Goal: Task Accomplishment & Management: Complete application form

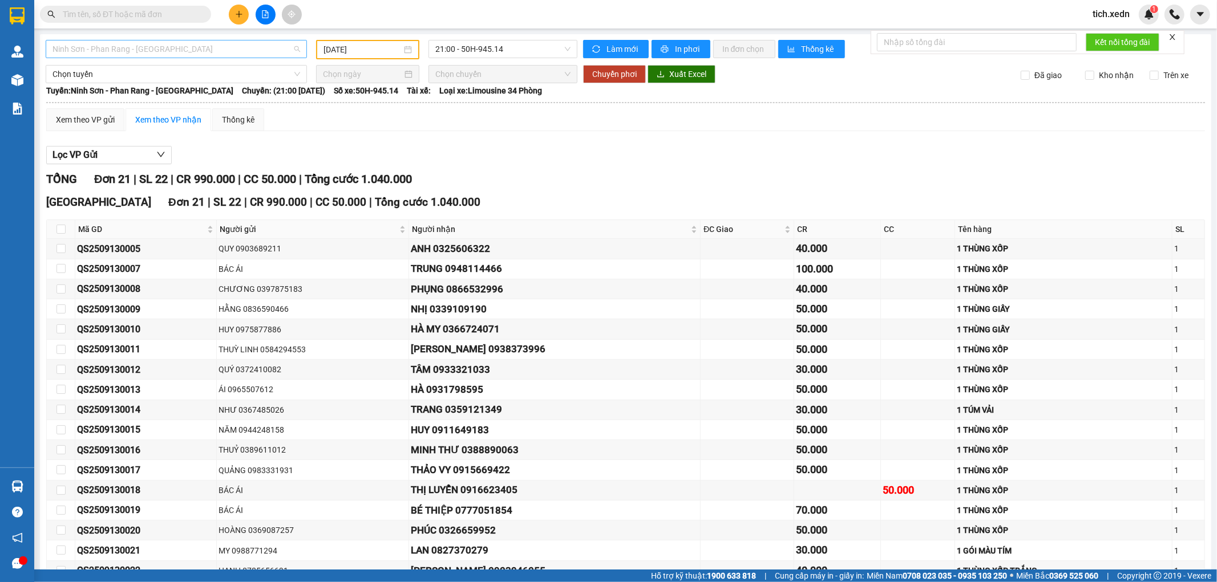
click at [169, 48] on span "Ninh Sơn - Phan Rang - [GEOGRAPHIC_DATA]" at bounding box center [176, 48] width 248 height 17
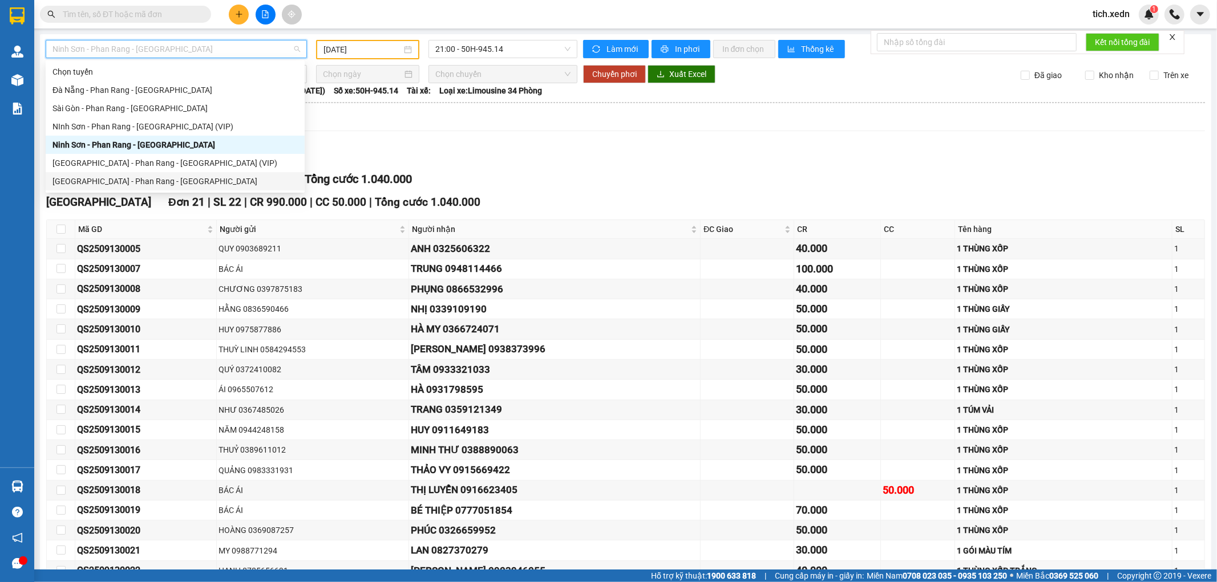
click at [181, 181] on div "[GEOGRAPHIC_DATA] - Phan Rang - [GEOGRAPHIC_DATA]" at bounding box center [174, 181] width 245 height 13
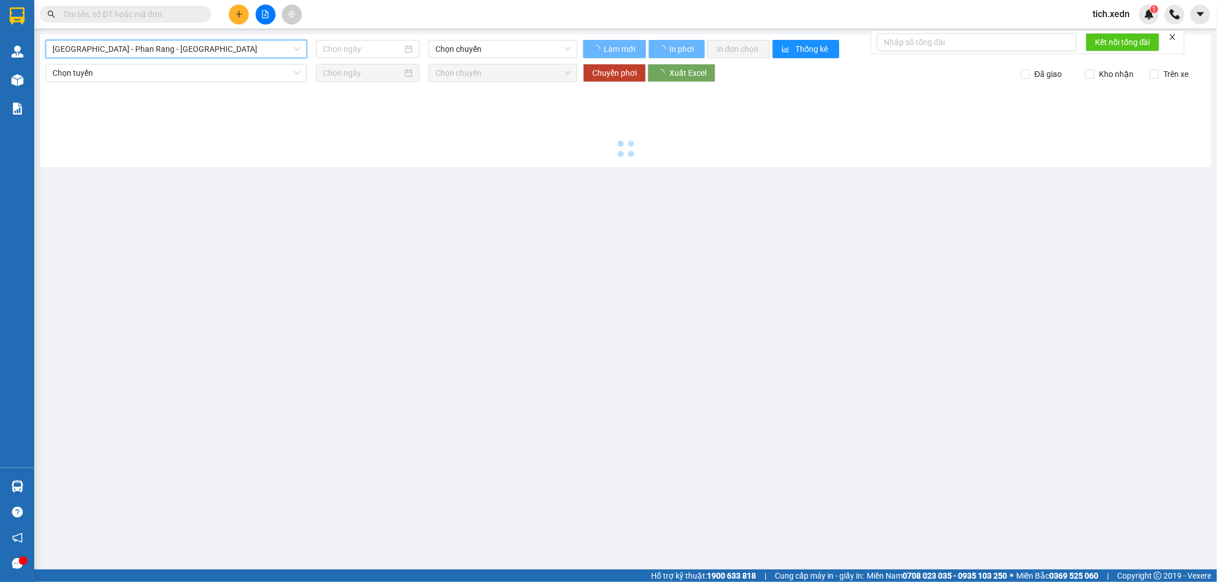
type input "[DATE]"
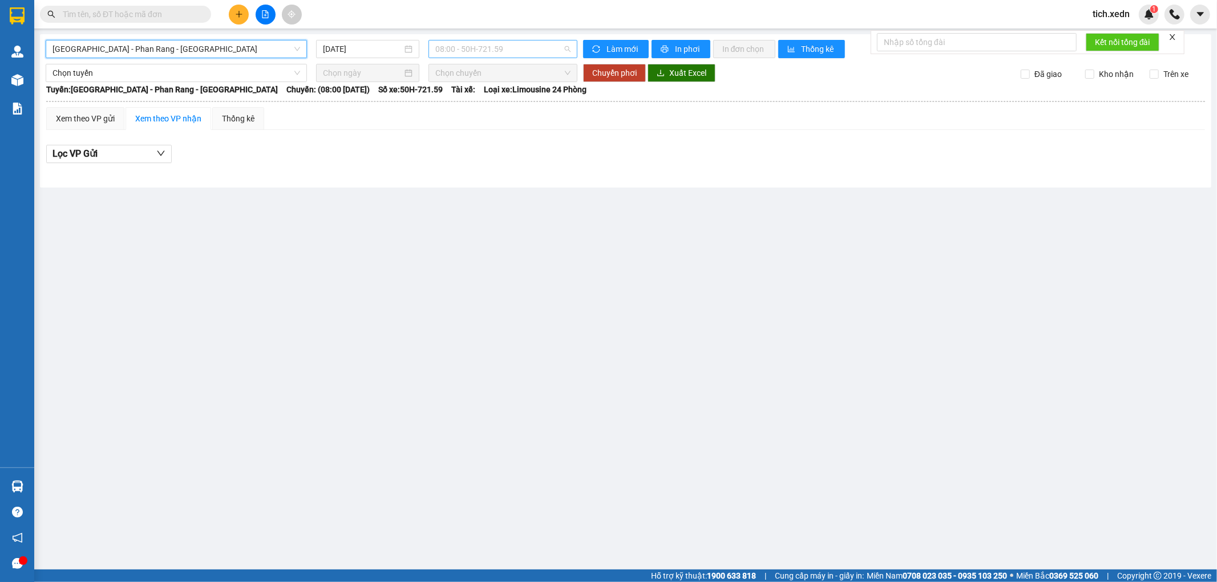
click at [509, 44] on span "08:00 - 50H-721.59" at bounding box center [502, 48] width 135 height 17
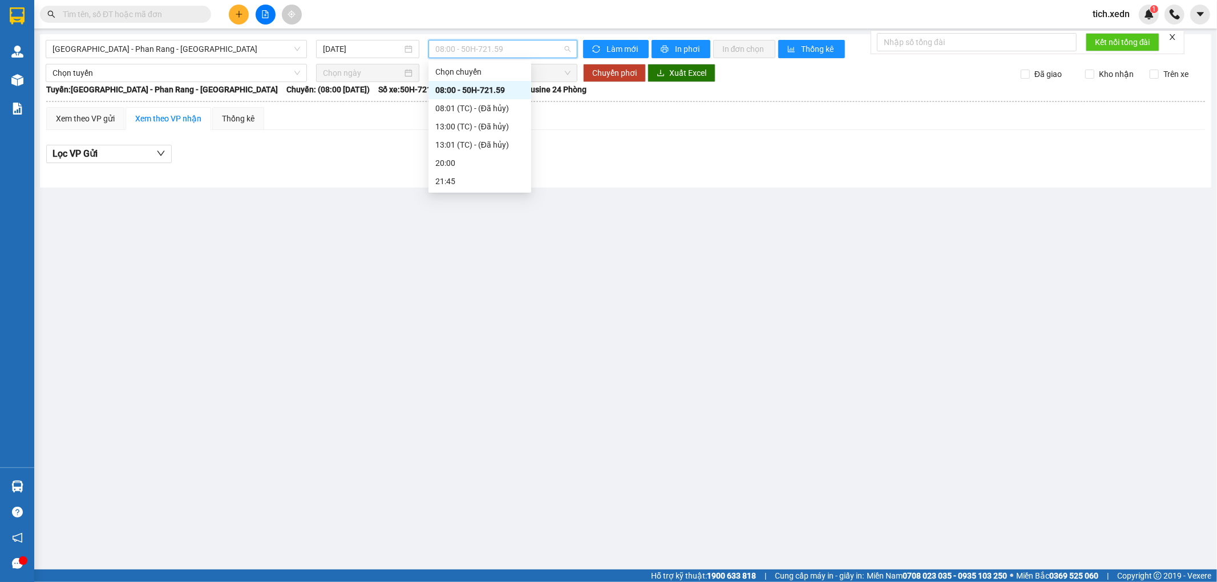
click at [467, 83] on div "08:00 - 50H-721.59" at bounding box center [479, 90] width 103 height 18
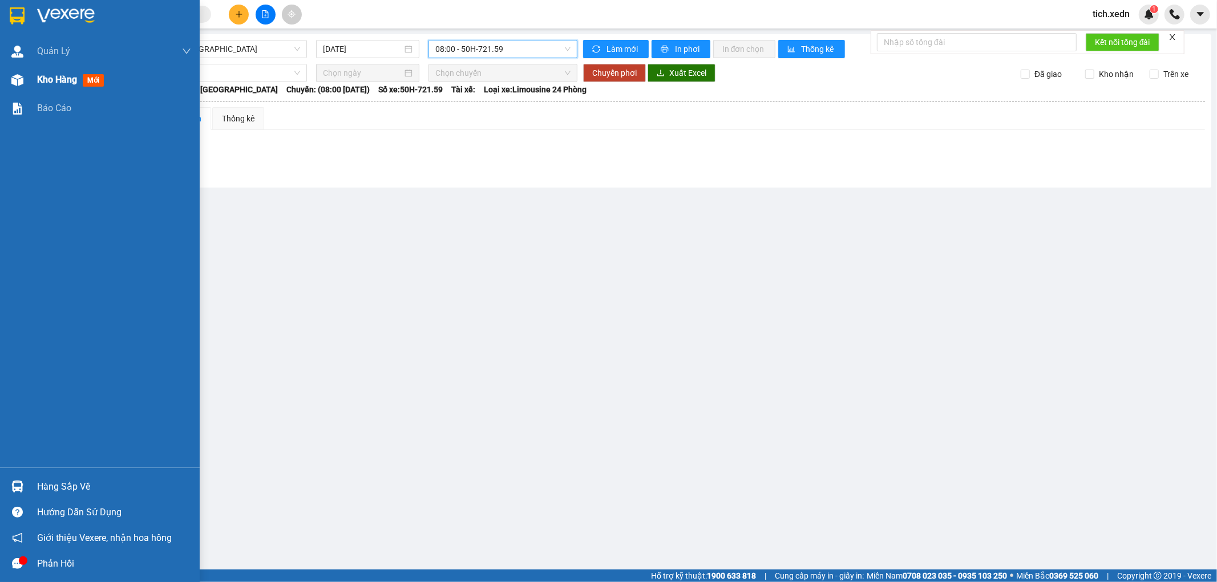
click at [77, 82] on span "Kho hàng" at bounding box center [57, 79] width 40 height 11
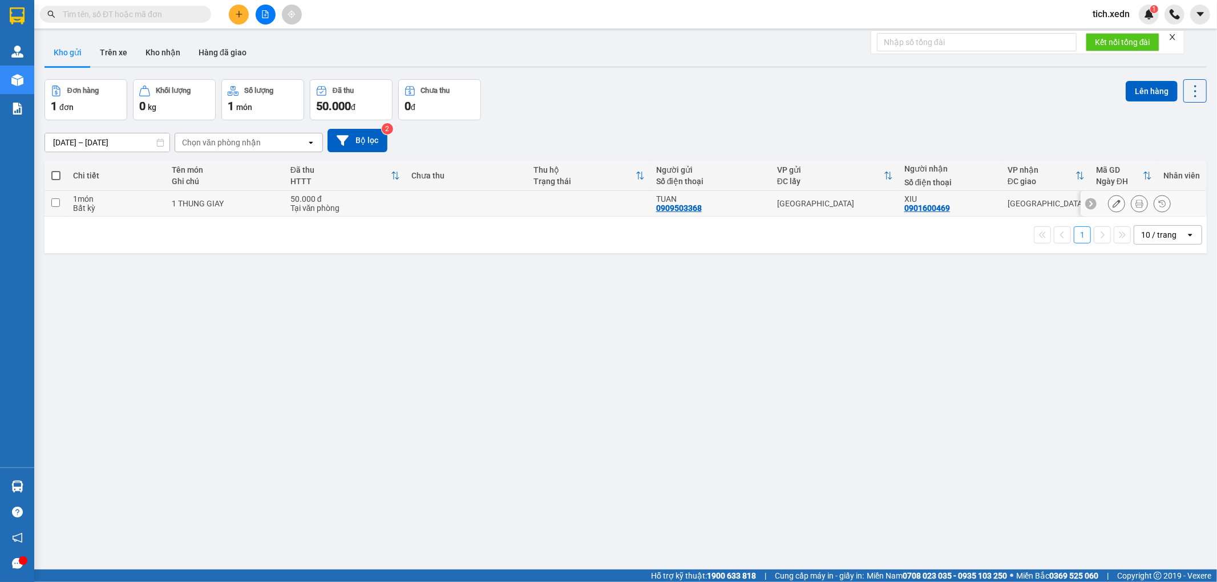
click at [425, 195] on td at bounding box center [467, 204] width 122 height 26
checkbox input "true"
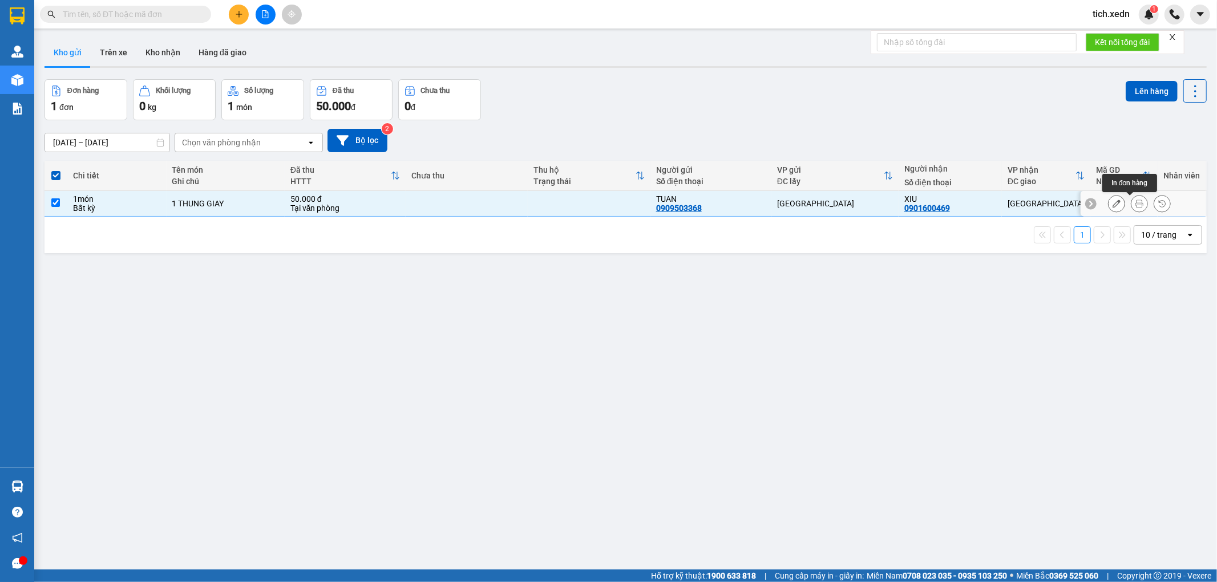
click at [1135, 200] on icon at bounding box center [1139, 204] width 8 height 8
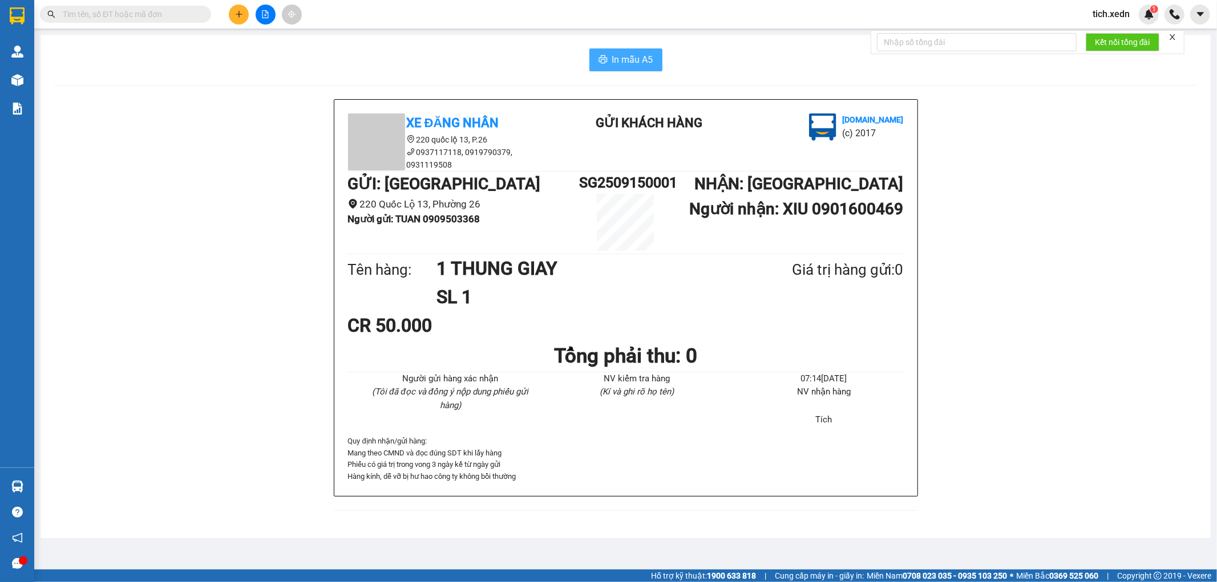
click at [630, 55] on span "In mẫu A5" at bounding box center [632, 59] width 41 height 14
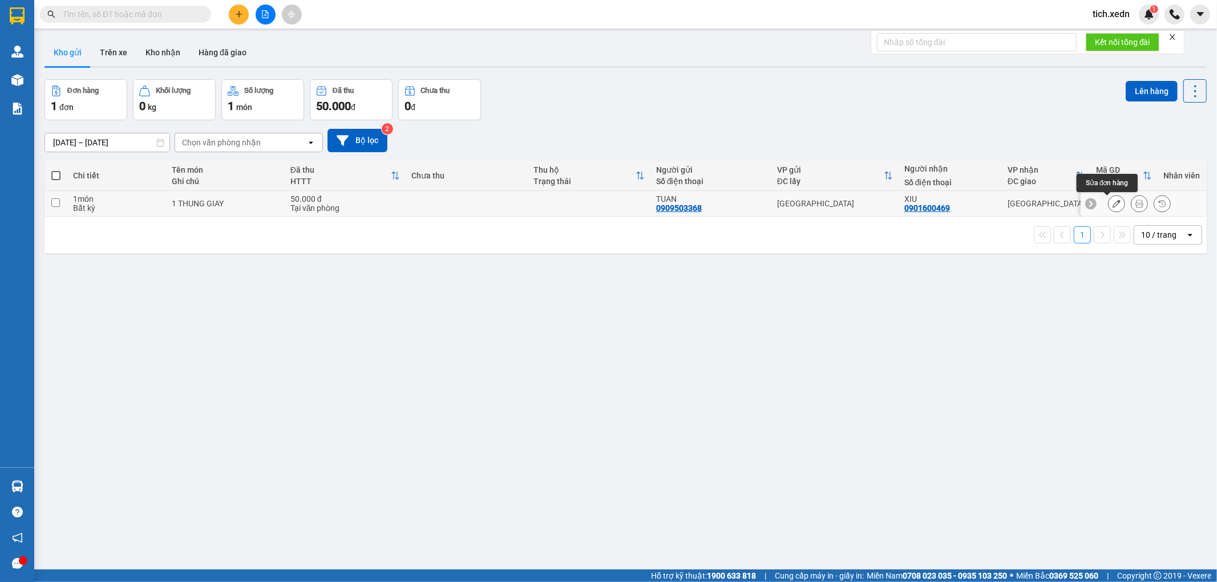
click at [1112, 207] on icon at bounding box center [1116, 204] width 8 height 8
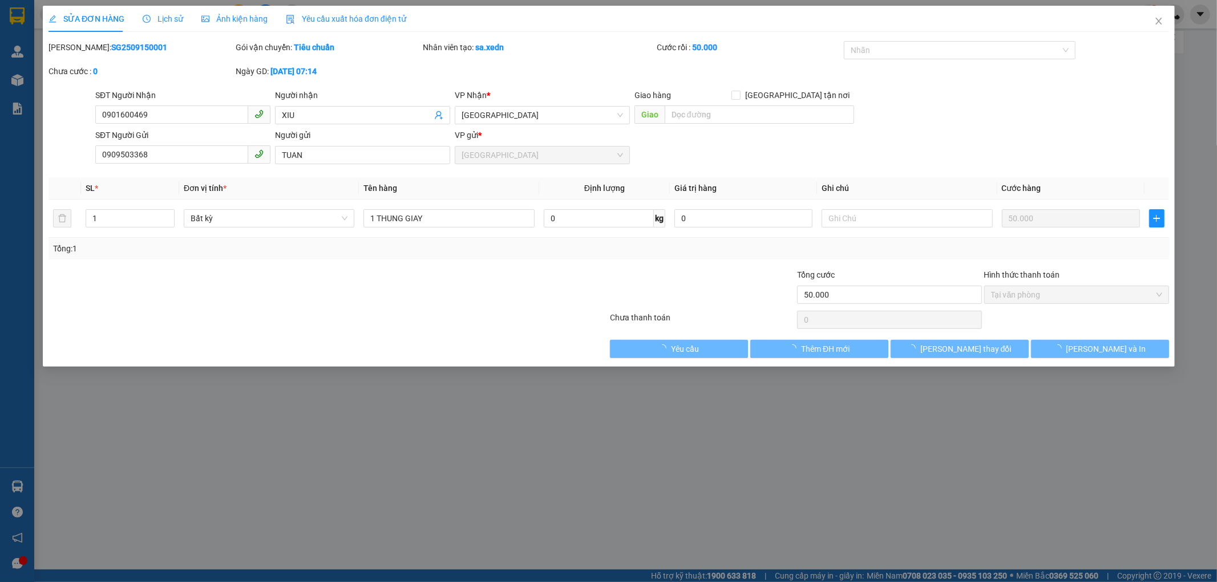
type input "0901600469"
type input "XIU"
type input "0909503368"
type input "TUAN"
type input "50.000"
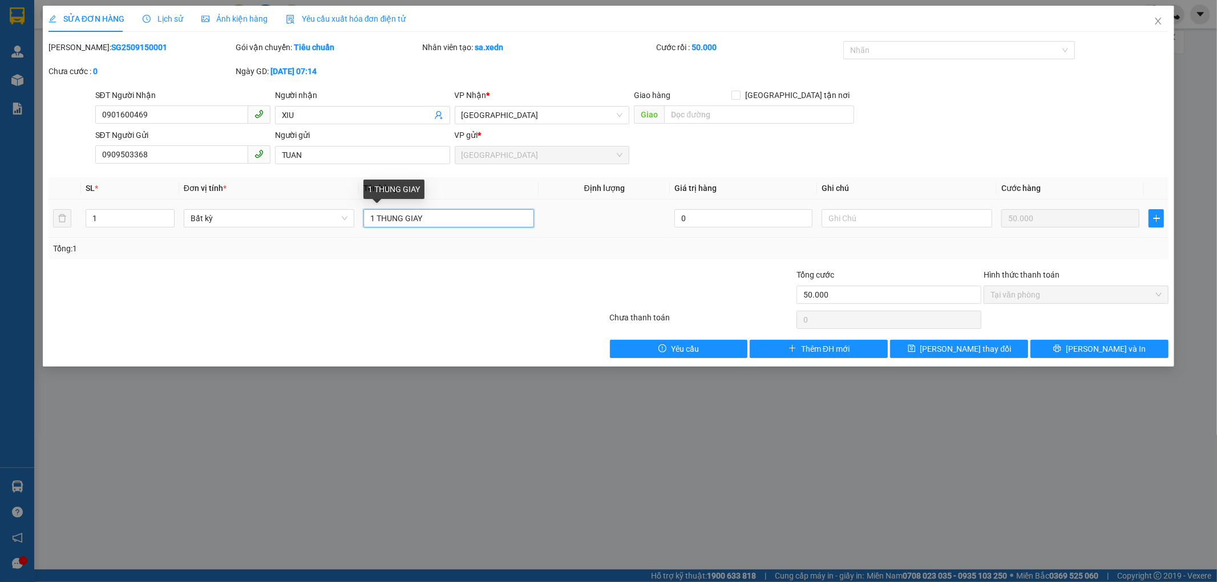
click at [426, 220] on input "1 THUNG GIAY" at bounding box center [448, 218] width 171 height 18
type input "1 THÙNG GIẤY"
click at [297, 153] on input "TUAN" at bounding box center [362, 155] width 175 height 18
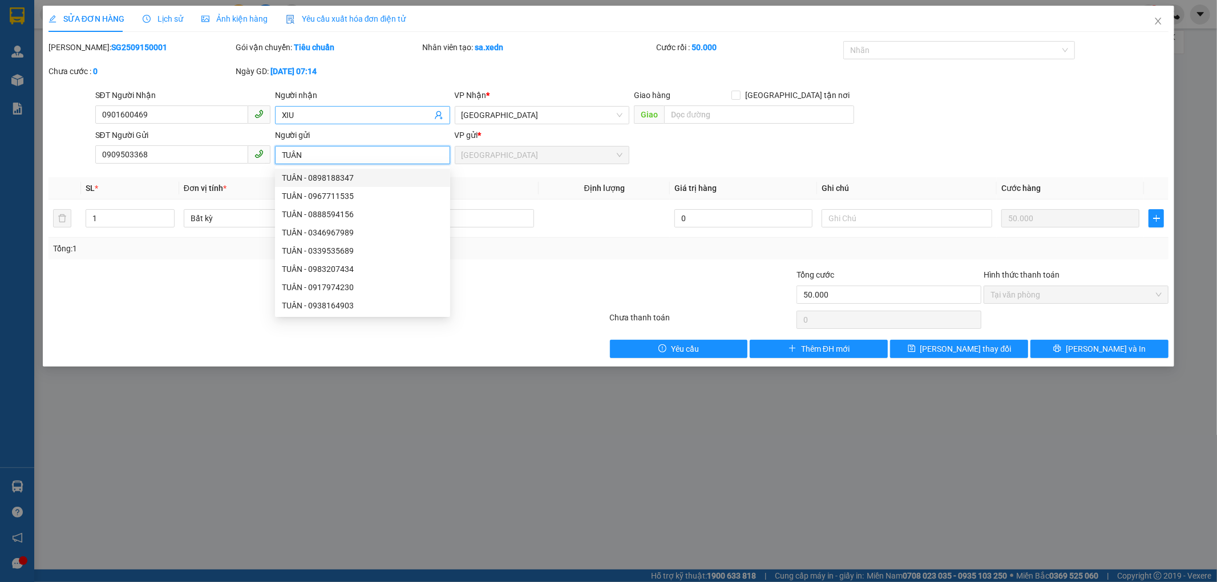
type input "TUÂN"
click at [287, 116] on input "XIU" at bounding box center [357, 115] width 150 height 13
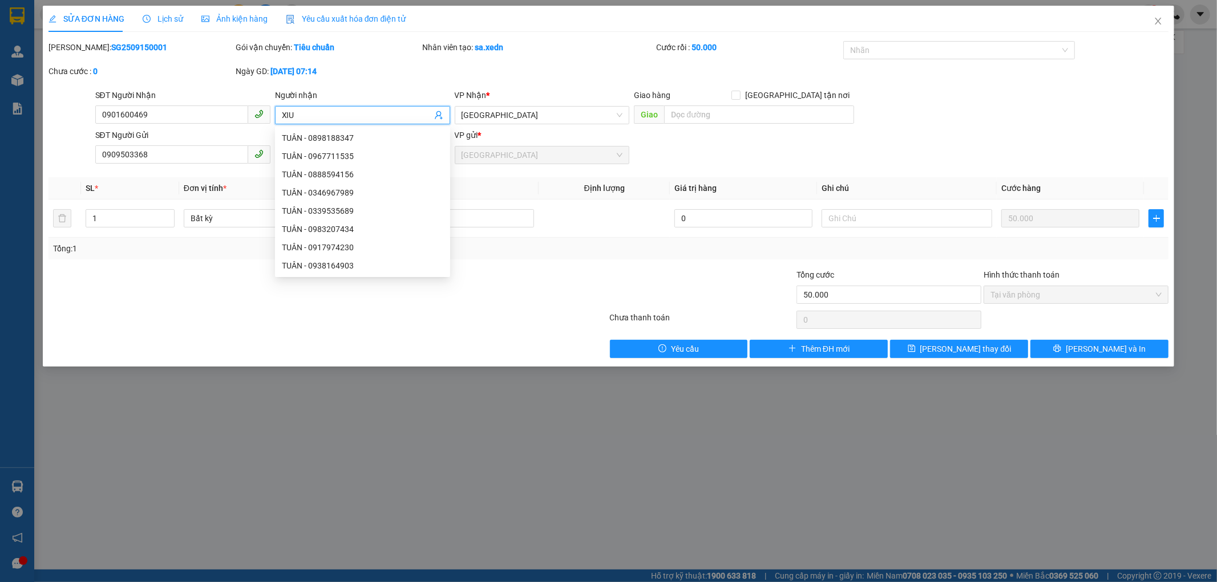
click at [287, 115] on input "XIU" at bounding box center [357, 115] width 150 height 13
click at [294, 115] on input "XIU" at bounding box center [357, 115] width 150 height 13
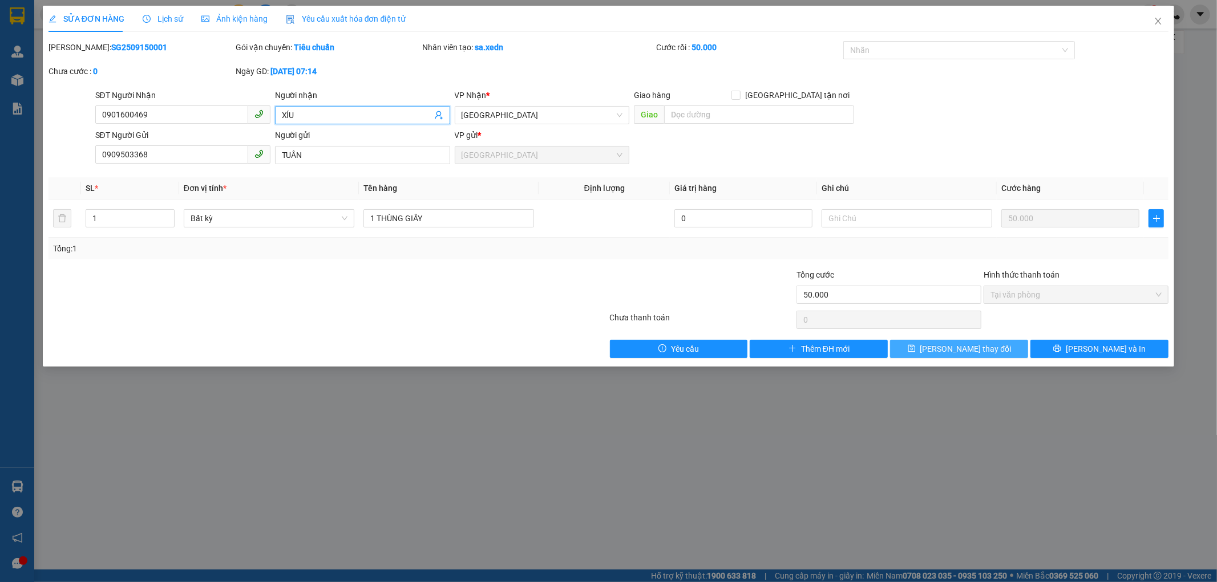
type input "XÍU"
drag, startPoint x: 974, startPoint y: 349, endPoint x: 970, endPoint y: 344, distance: 6.5
click at [974, 349] on span "[PERSON_NAME] thay đổi" at bounding box center [965, 349] width 91 height 13
